Goal: Task Accomplishment & Management: Manage account settings

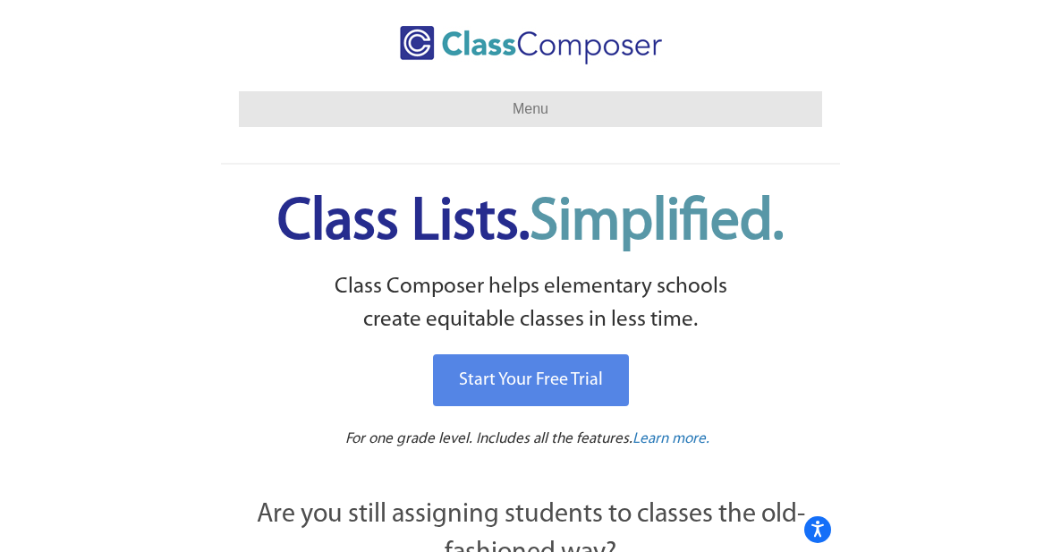
scroll to position [4, 0]
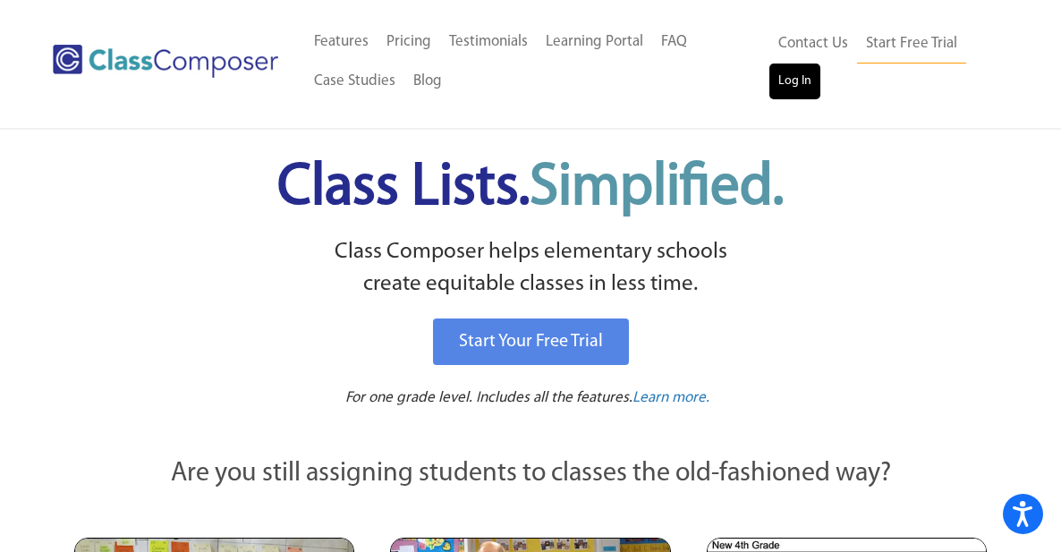
click at [618, 75] on link "Log In" at bounding box center [794, 82] width 51 height 36
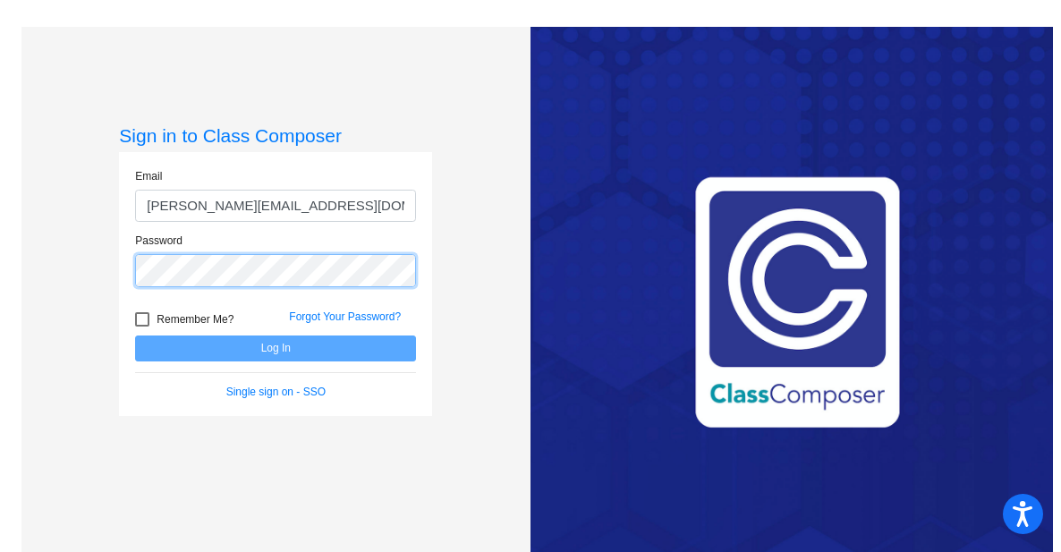
click at [273, 348] on button "Log In" at bounding box center [275, 348] width 281 height 26
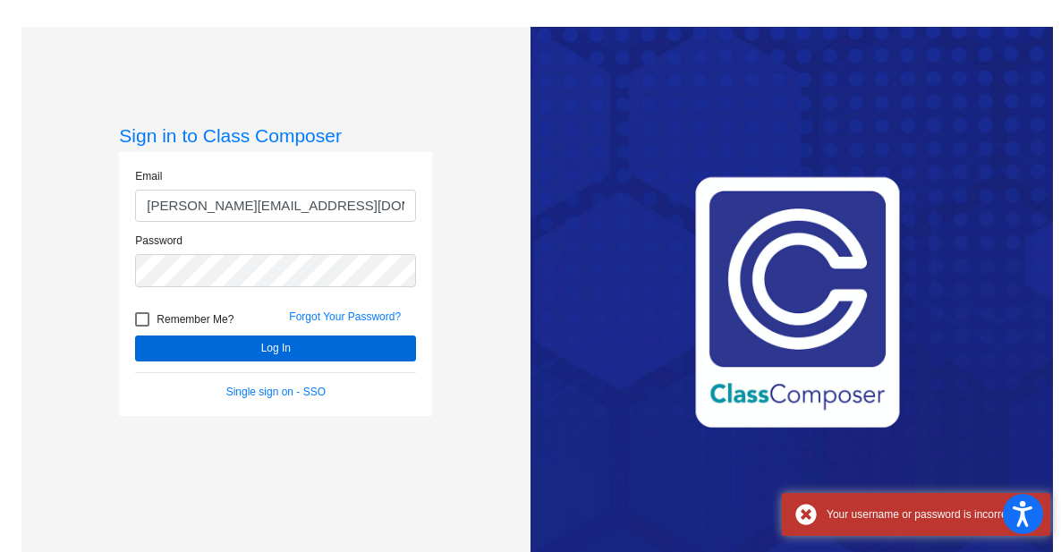
click at [292, 348] on button "Log In" at bounding box center [275, 348] width 281 height 26
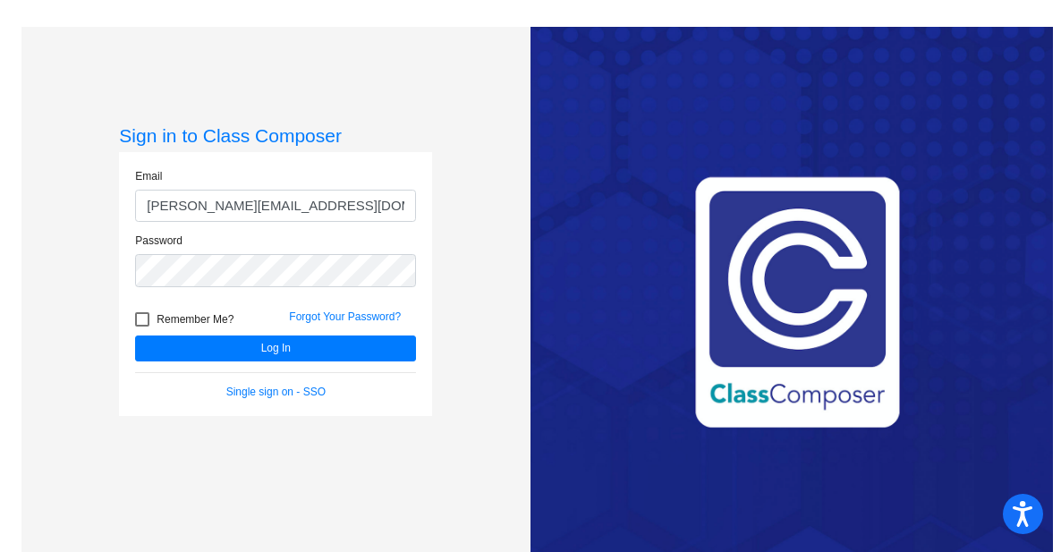
click at [250, 248] on div "Password" at bounding box center [275, 260] width 281 height 55
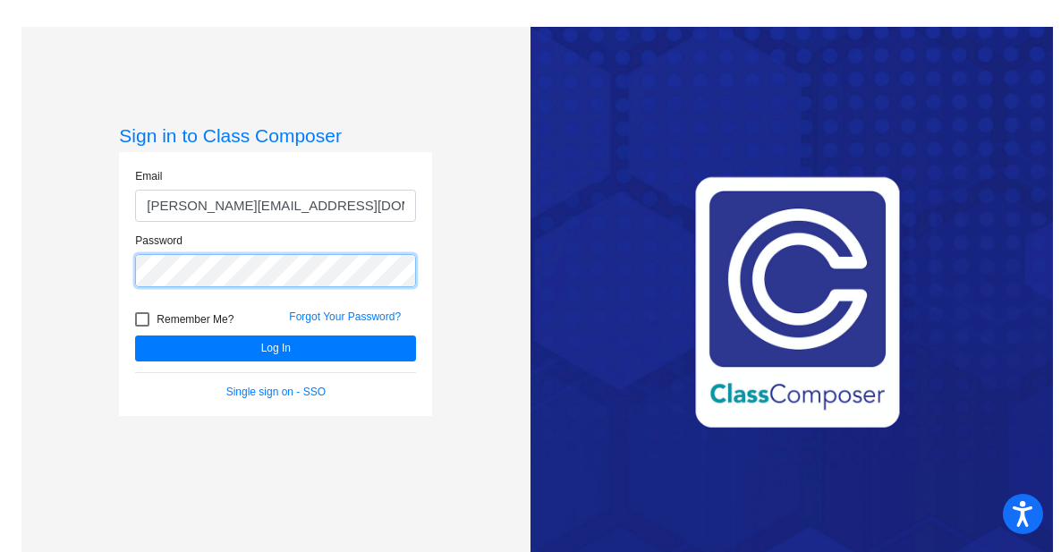
click at [273, 348] on button "Log In" at bounding box center [275, 348] width 281 height 26
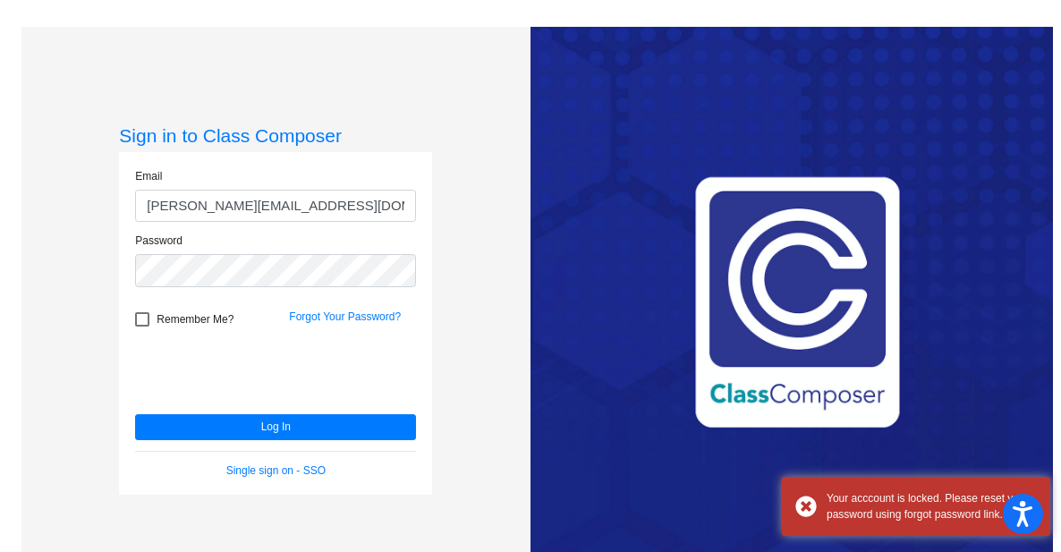
click at [231, 289] on div "Password" at bounding box center [276, 265] width 308 height 65
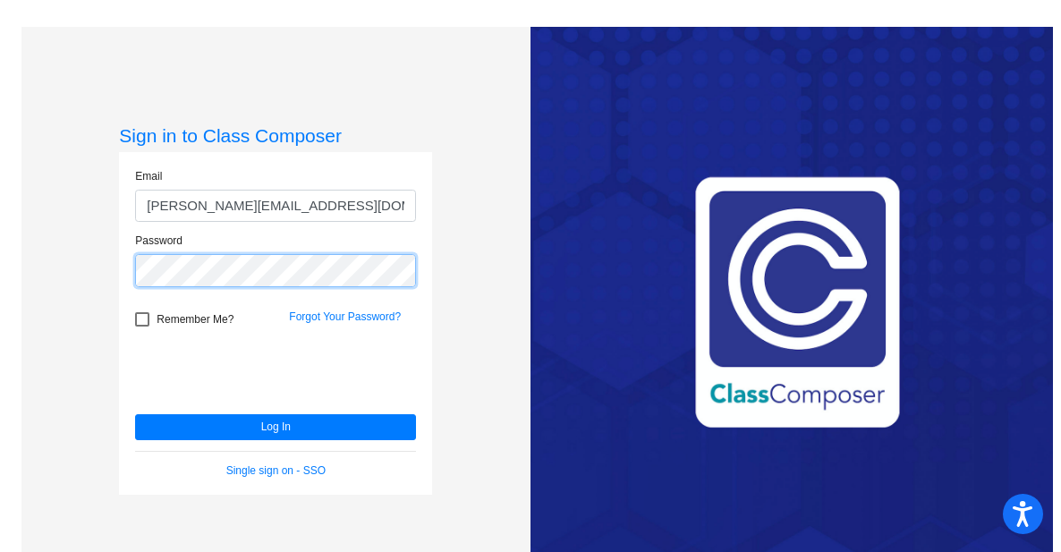
click at [273, 427] on button "Log In" at bounding box center [275, 427] width 281 height 26
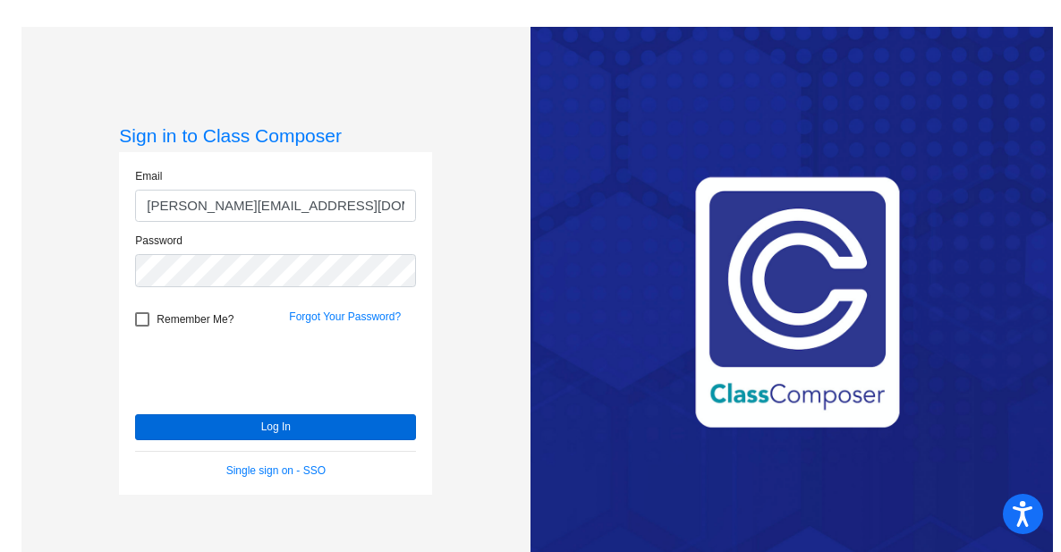
click at [187, 424] on button "Log In" at bounding box center [275, 427] width 281 height 26
click at [309, 427] on button "Log In" at bounding box center [275, 427] width 281 height 26
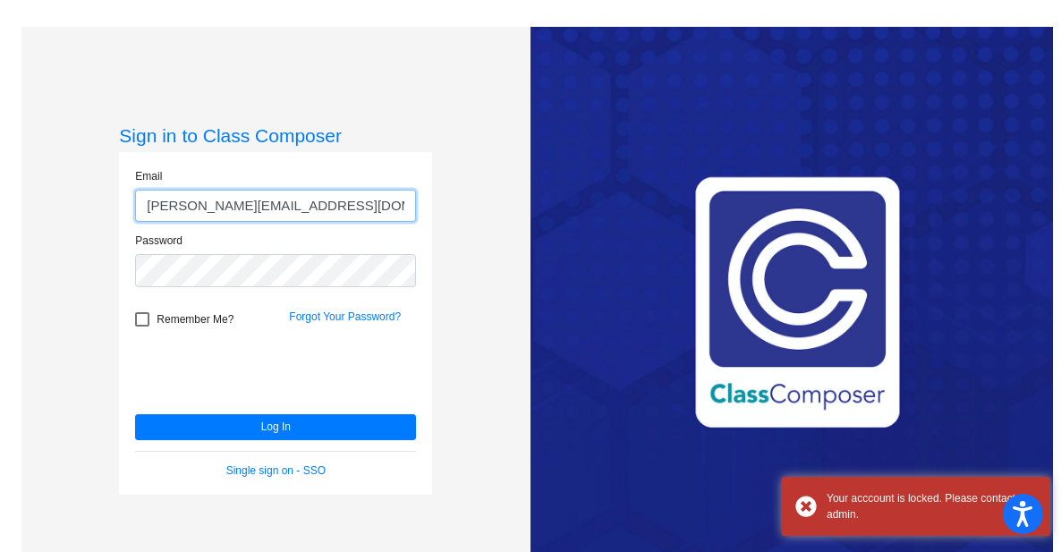
type input "Melissa_albertson@cjusd.netc"
